Goal: Entertainment & Leisure: Consume media (video, audio)

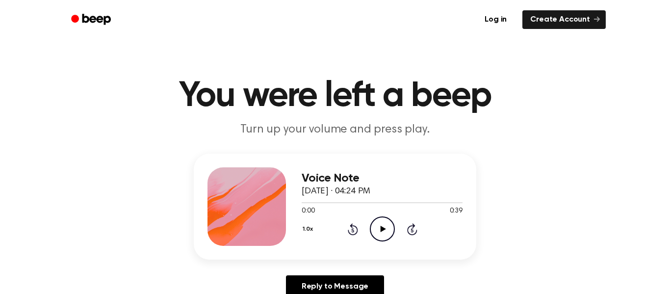
click at [386, 217] on icon "Play Audio" at bounding box center [382, 228] width 25 height 25
click at [381, 234] on icon "Pause Audio" at bounding box center [382, 228] width 25 height 25
click at [394, 229] on circle at bounding box center [382, 229] width 24 height 24
click at [384, 236] on icon "Play Audio" at bounding box center [382, 228] width 25 height 25
click at [378, 231] on icon "Play Audio" at bounding box center [382, 228] width 25 height 25
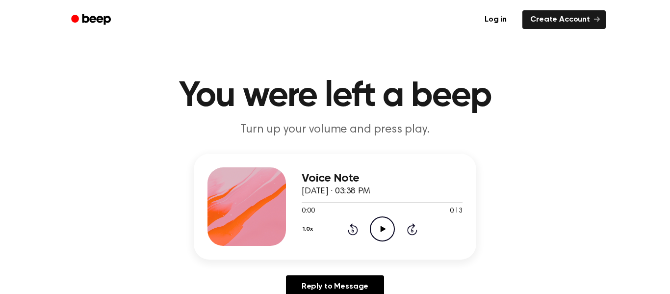
click at [376, 232] on icon "Play Audio" at bounding box center [382, 228] width 25 height 25
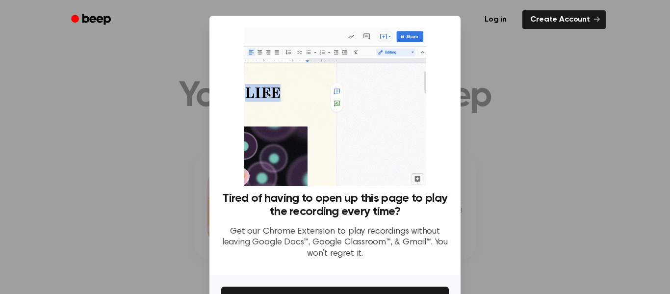
click at [488, 122] on div at bounding box center [335, 147] width 670 height 294
click at [558, 27] on link "Create Account" at bounding box center [563, 19] width 83 height 19
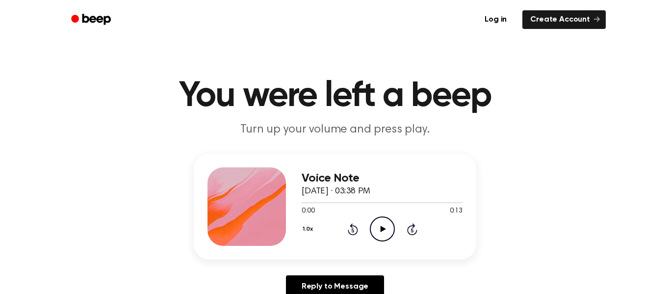
click at [372, 221] on icon "Play Audio" at bounding box center [382, 228] width 25 height 25
